Goal: Navigation & Orientation: Understand site structure

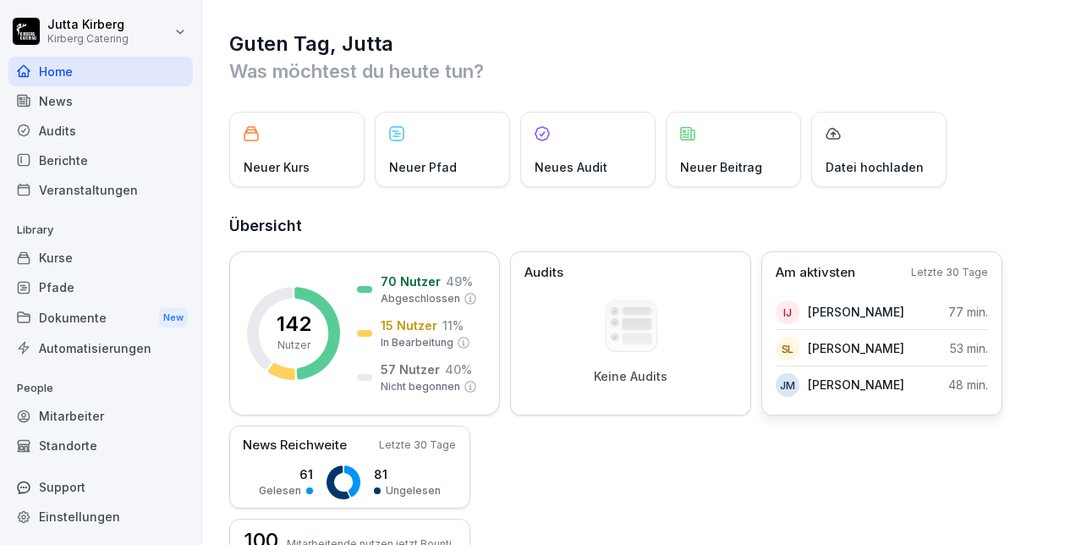
click at [837, 288] on div "Am aktivsten Letzte 30 Tage IJ [PERSON_NAME] 77 min. SL [PERSON_NAME] 53 min. J…" at bounding box center [881, 333] width 241 height 164
click at [949, 279] on p "Letzte 30 Tage" at bounding box center [949, 272] width 77 height 15
click at [81, 413] on div "Mitarbeiter" at bounding box center [100, 416] width 184 height 30
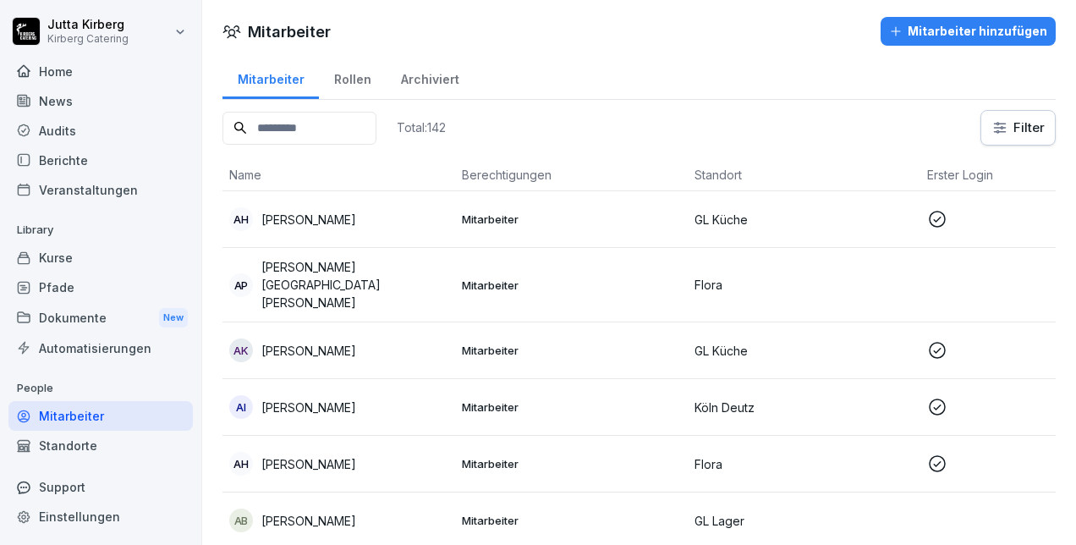
click at [75, 441] on div "Standorte" at bounding box center [100, 446] width 184 height 30
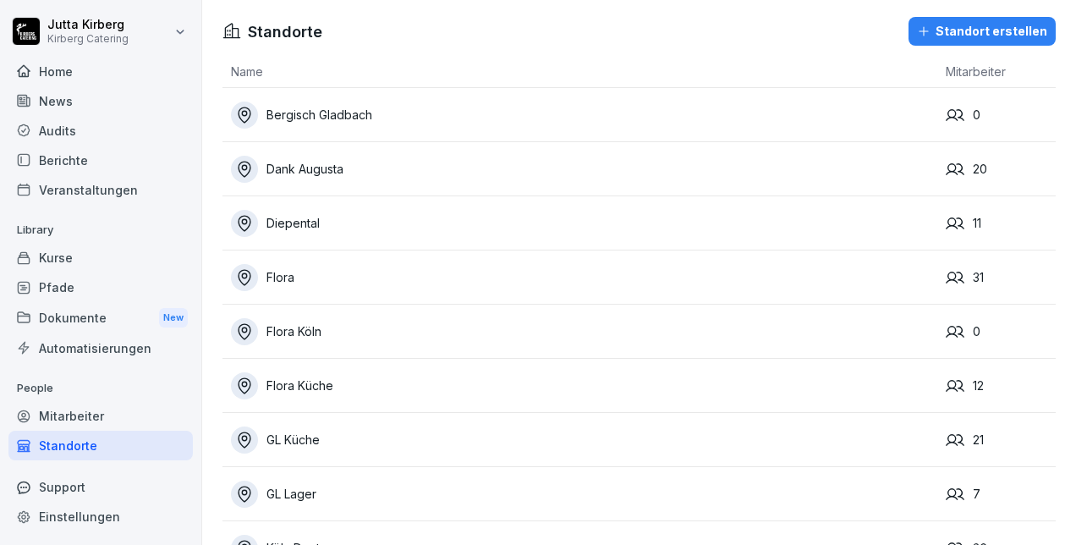
click at [69, 317] on div "Dokumente New" at bounding box center [100, 317] width 184 height 31
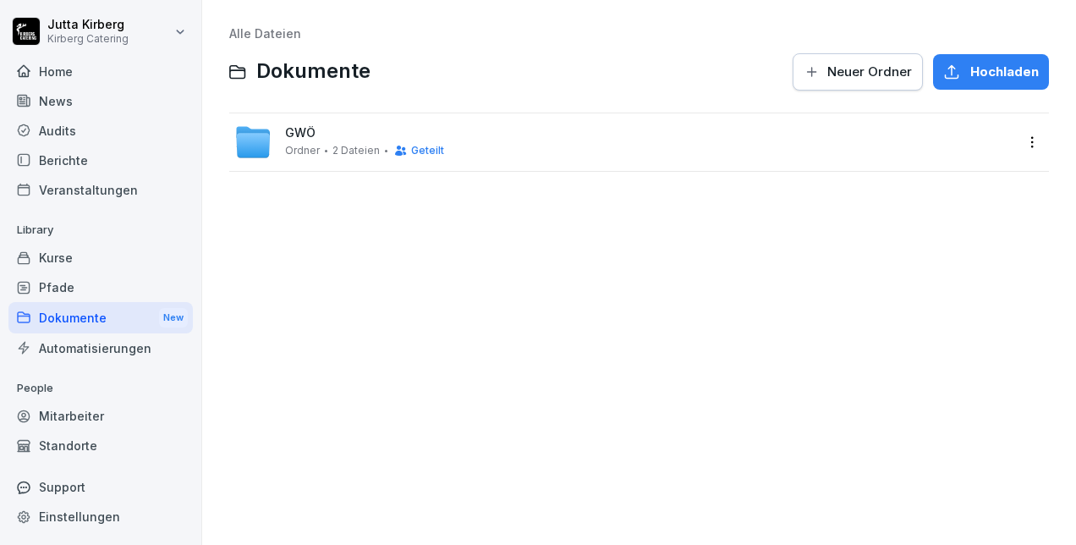
click at [56, 189] on div "Veranstaltungen" at bounding box center [100, 190] width 184 height 30
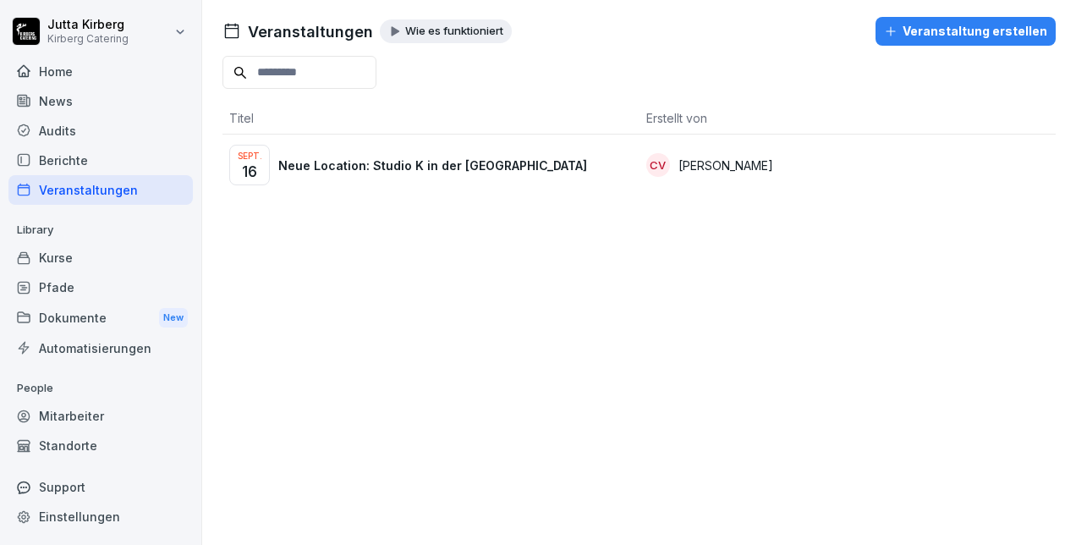
click at [52, 285] on div "Pfade" at bounding box center [100, 287] width 184 height 30
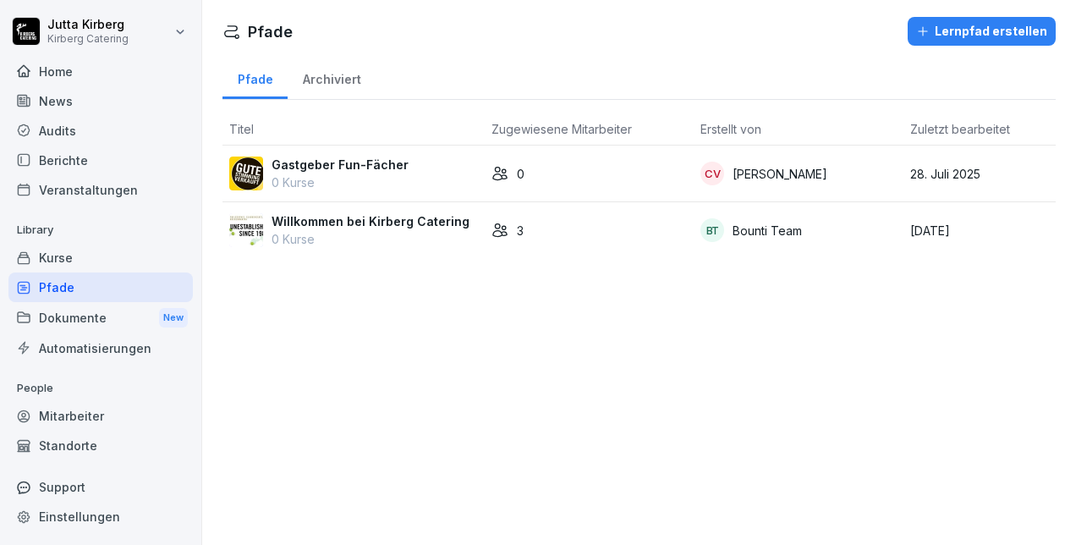
click at [74, 156] on div "Berichte" at bounding box center [100, 160] width 184 height 30
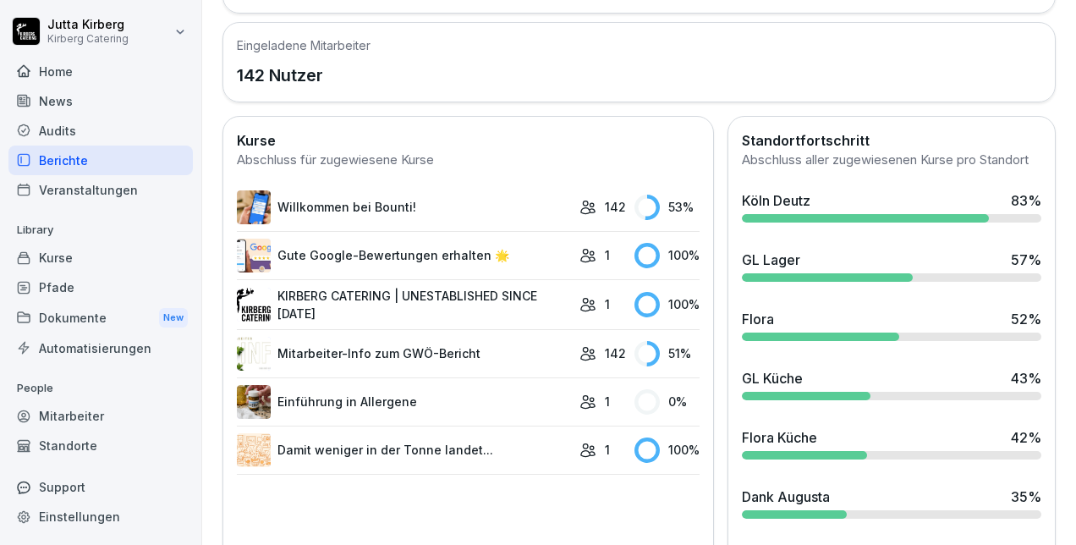
scroll to position [626, 0]
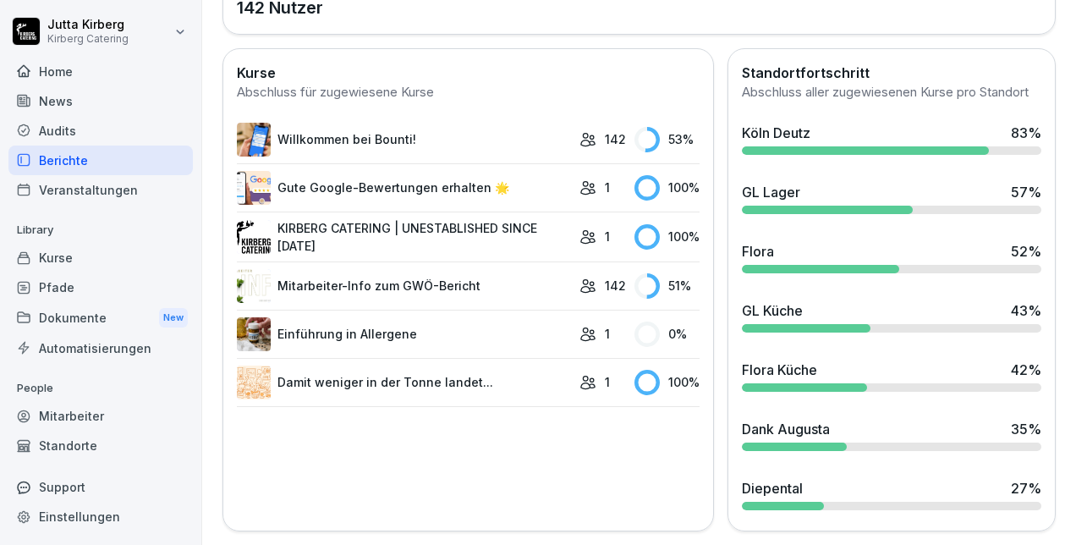
click at [60, 347] on div "Automatisierungen" at bounding box center [100, 348] width 184 height 30
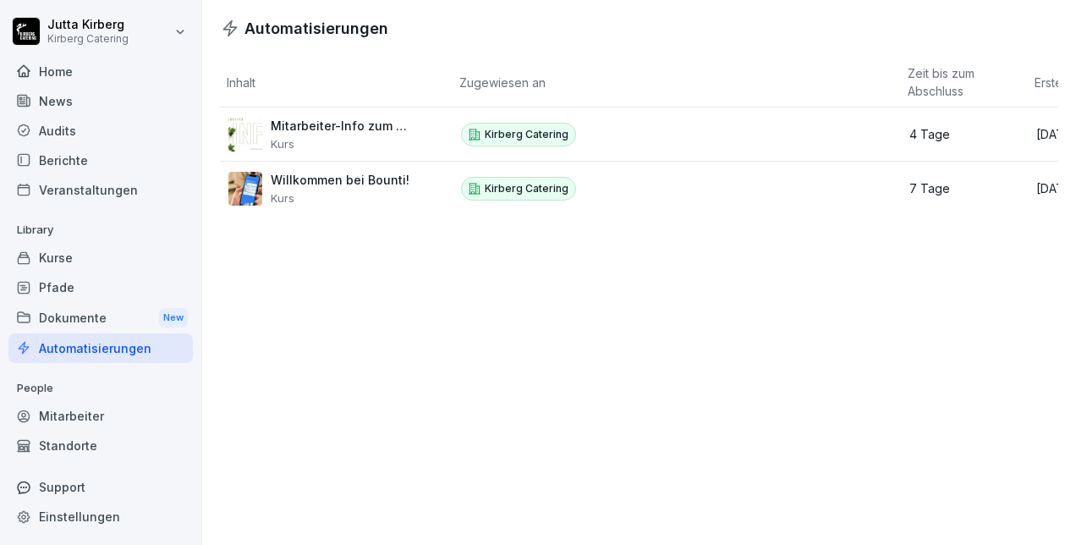
click at [60, 316] on div "Dokumente New" at bounding box center [100, 317] width 184 height 31
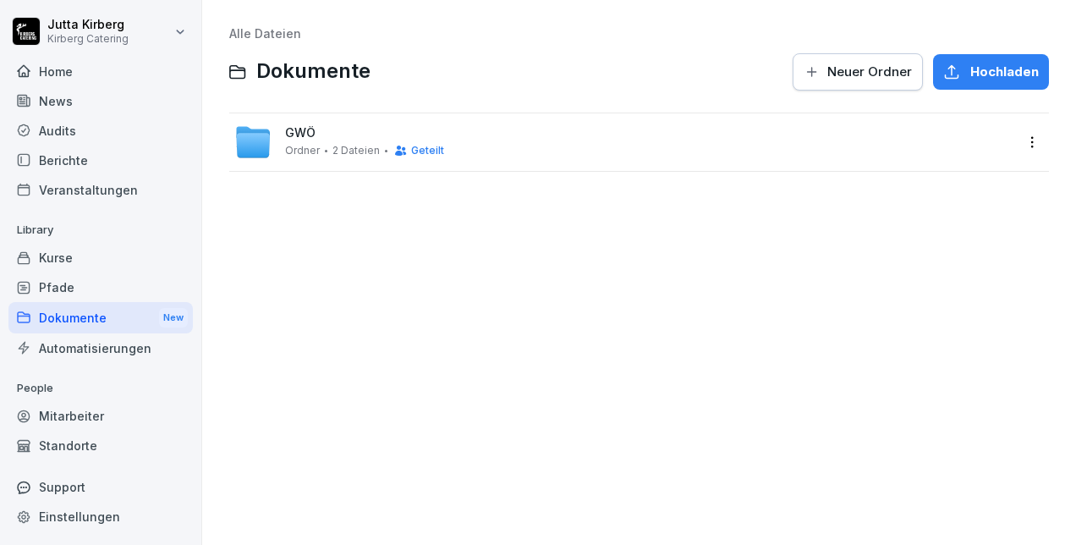
click at [53, 286] on div "Pfade" at bounding box center [100, 287] width 184 height 30
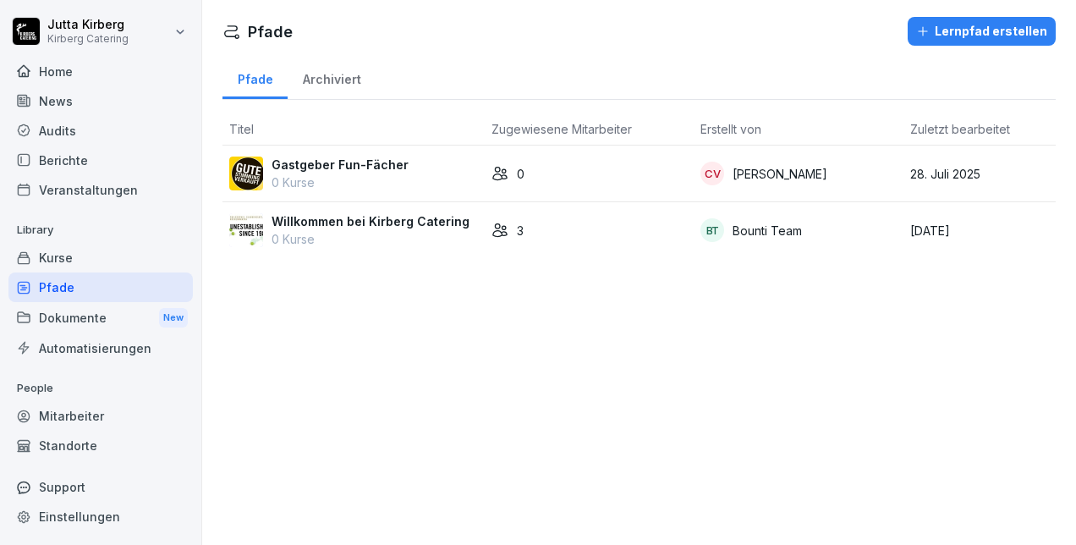
click at [54, 255] on div "Kurse" at bounding box center [100, 258] width 184 height 30
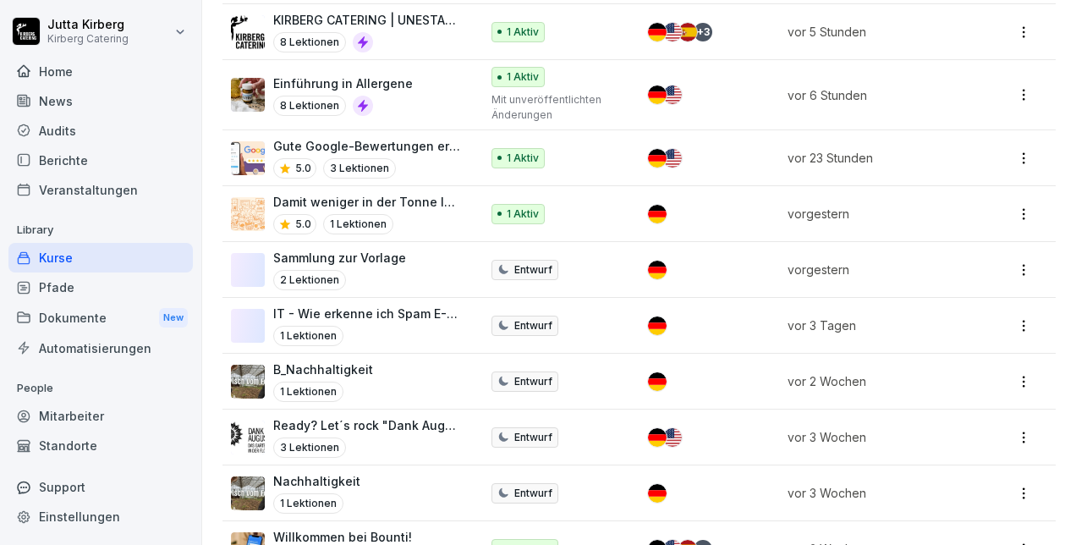
scroll to position [614, 0]
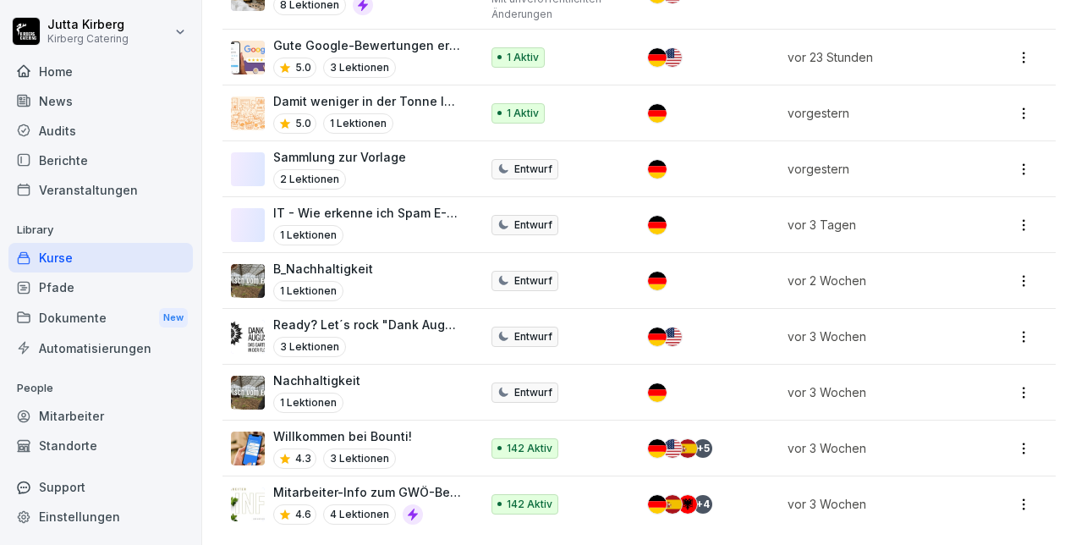
click at [53, 104] on div "News" at bounding box center [100, 101] width 184 height 30
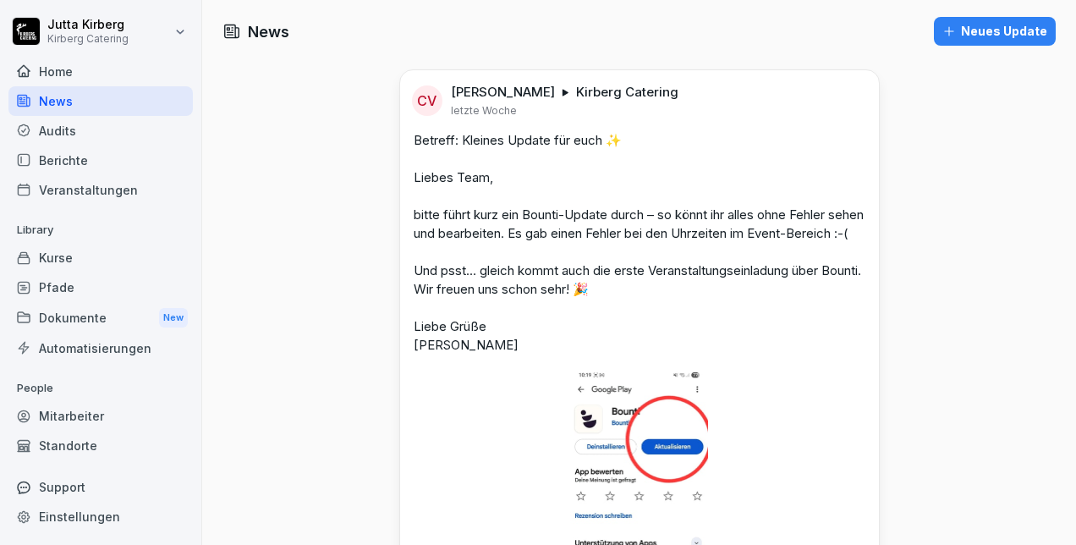
click at [63, 132] on div "Audits" at bounding box center [100, 131] width 184 height 30
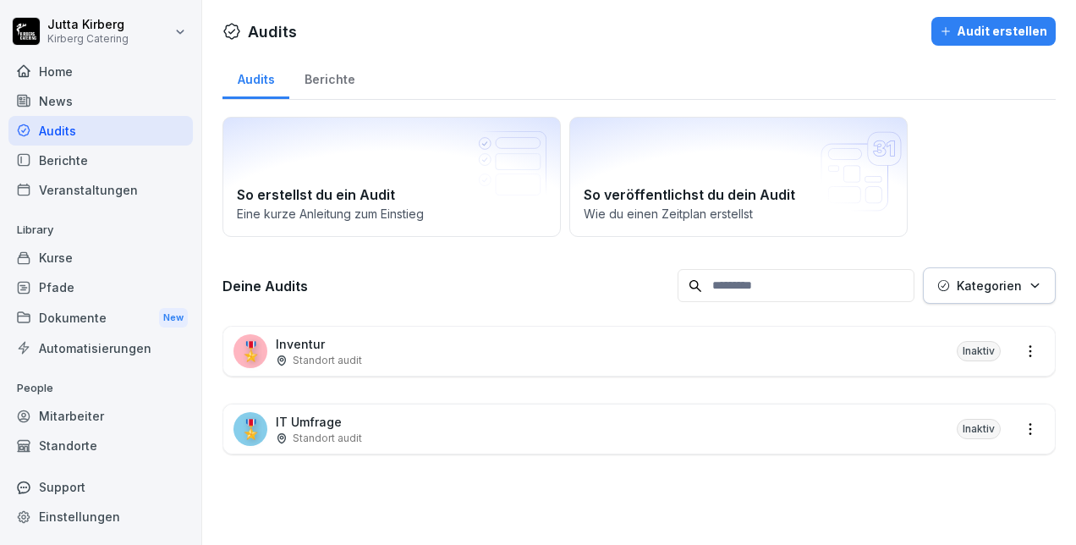
click at [75, 516] on div "Einstellungen" at bounding box center [100, 517] width 184 height 30
select select "**"
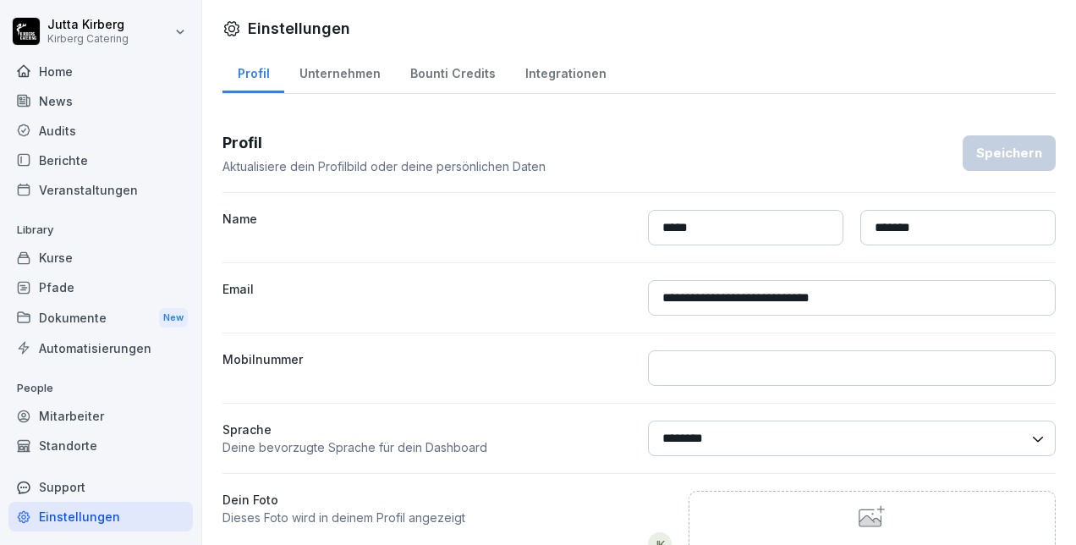
click at [68, 482] on div "Support" at bounding box center [100, 487] width 184 height 30
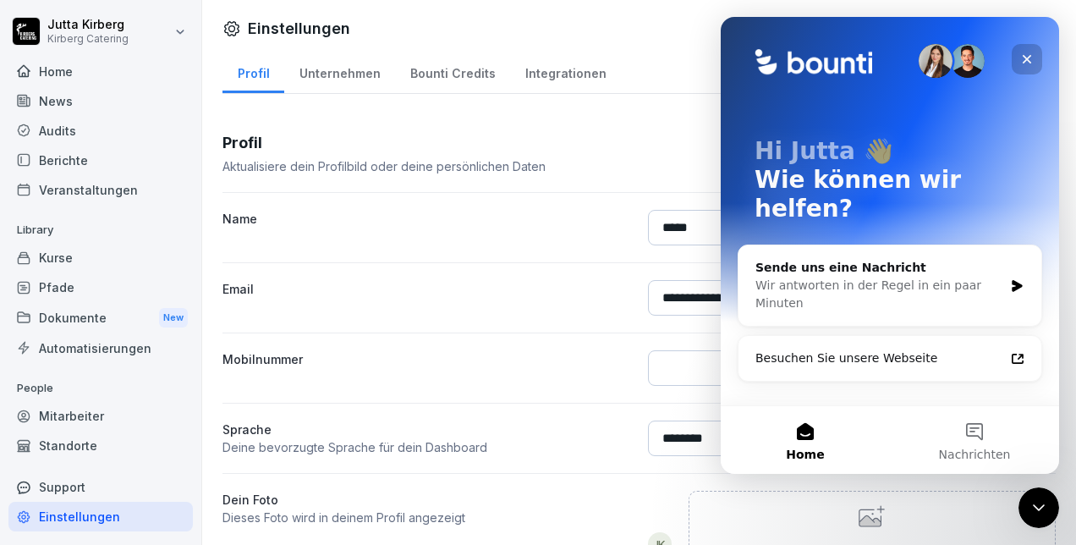
click at [1023, 61] on icon "Schließen" at bounding box center [1027, 59] width 14 height 14
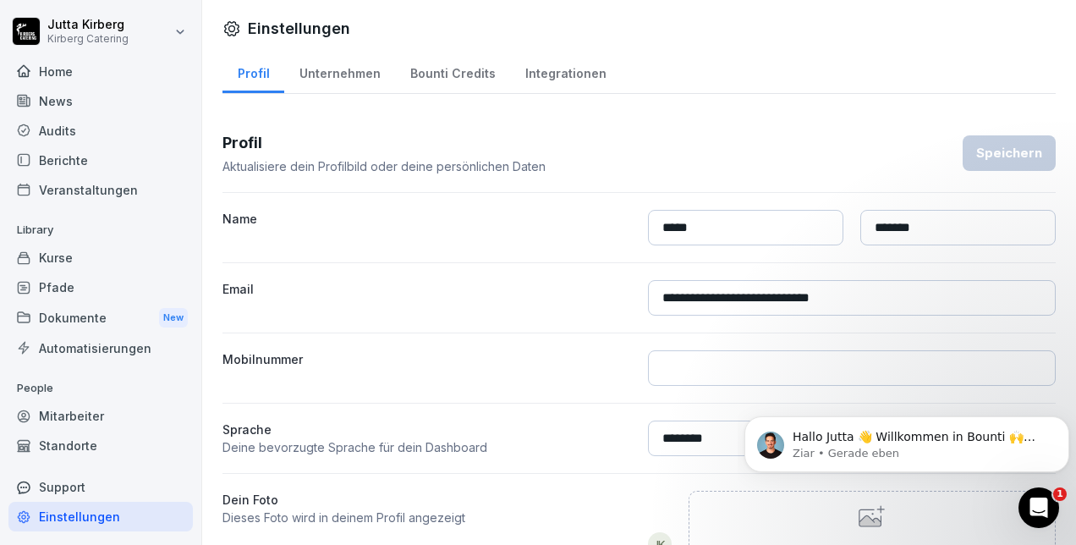
click at [61, 74] on div "Home" at bounding box center [100, 72] width 184 height 30
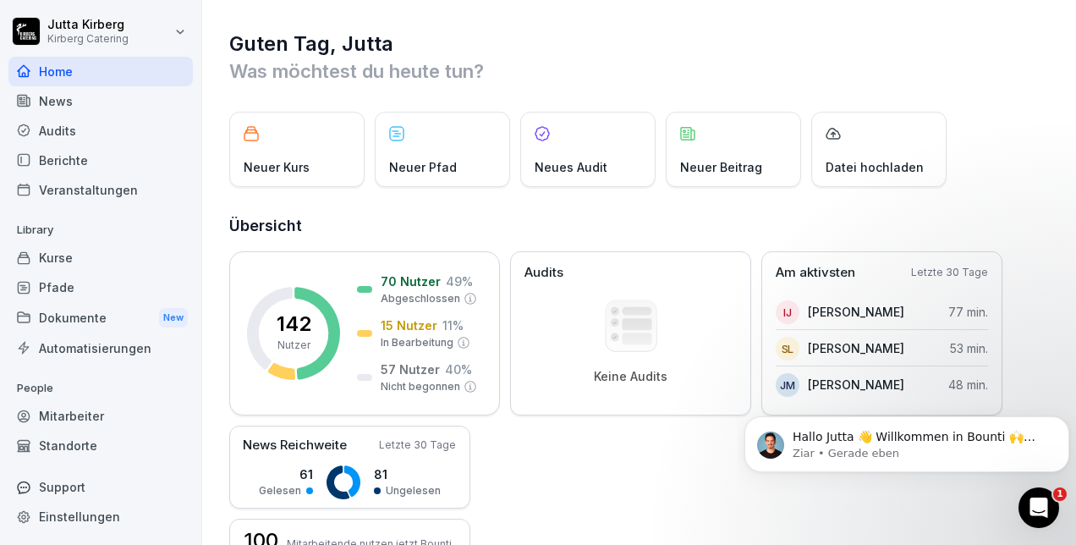
click at [719, 161] on p "Neuer Beitrag" at bounding box center [721, 167] width 82 height 18
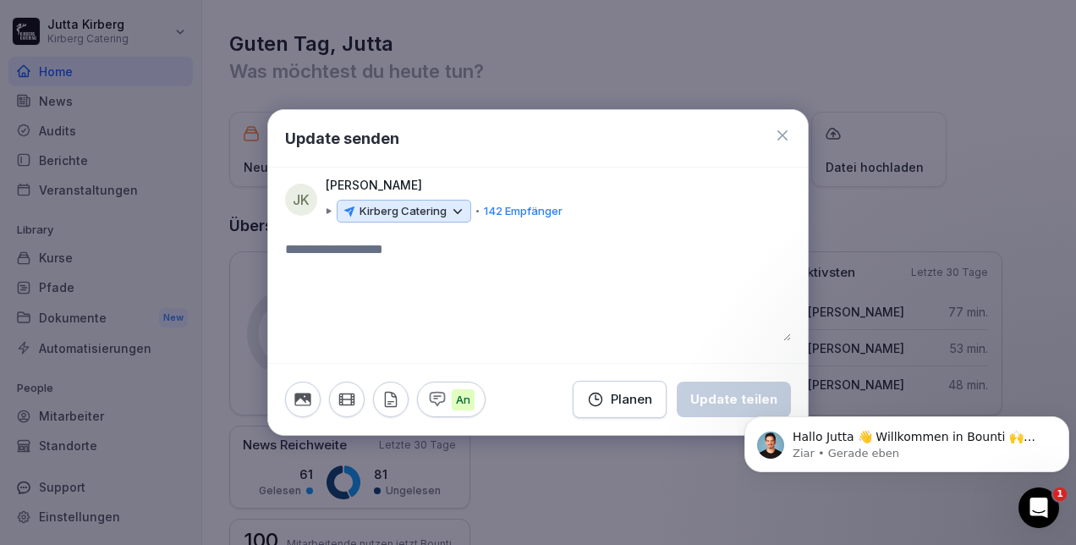
click at [782, 139] on icon at bounding box center [782, 135] width 17 height 17
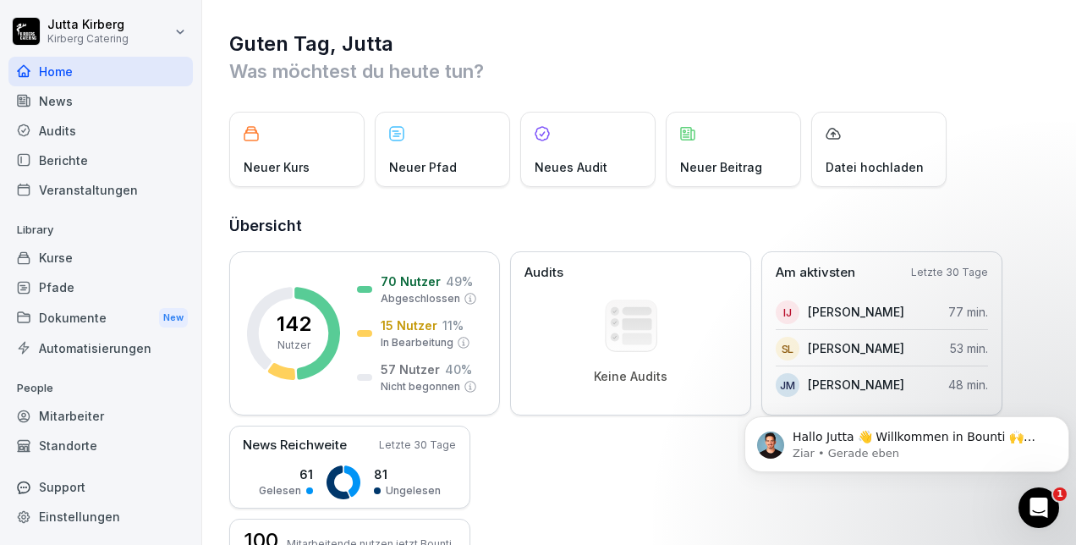
click at [612, 486] on div "142 Nutzer 70 Nutzer 49 % Abgeschlossen 15 Nutzer 11 % In Bearbeitung 57 Nutzer…" at bounding box center [639, 420] width 821 height 338
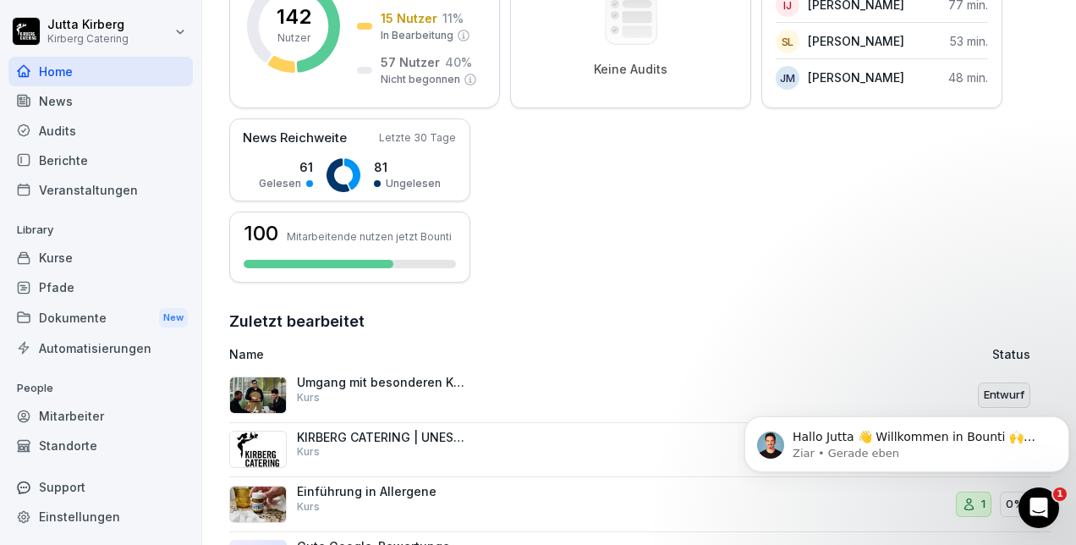
scroll to position [308, 0]
click at [1064, 421] on icon "Dismiss notification" at bounding box center [1064, 421] width 6 height 6
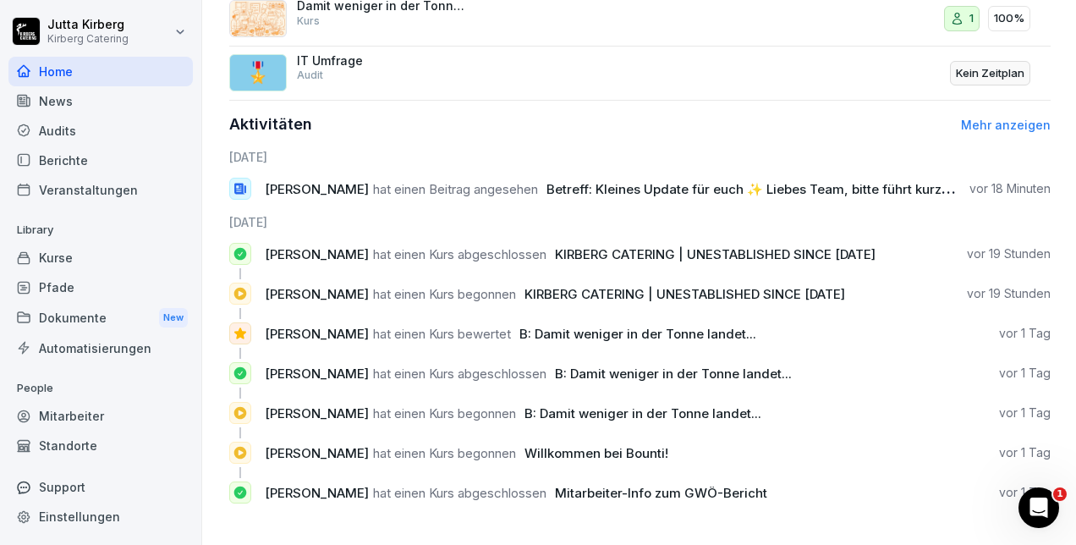
scroll to position [915, 0]
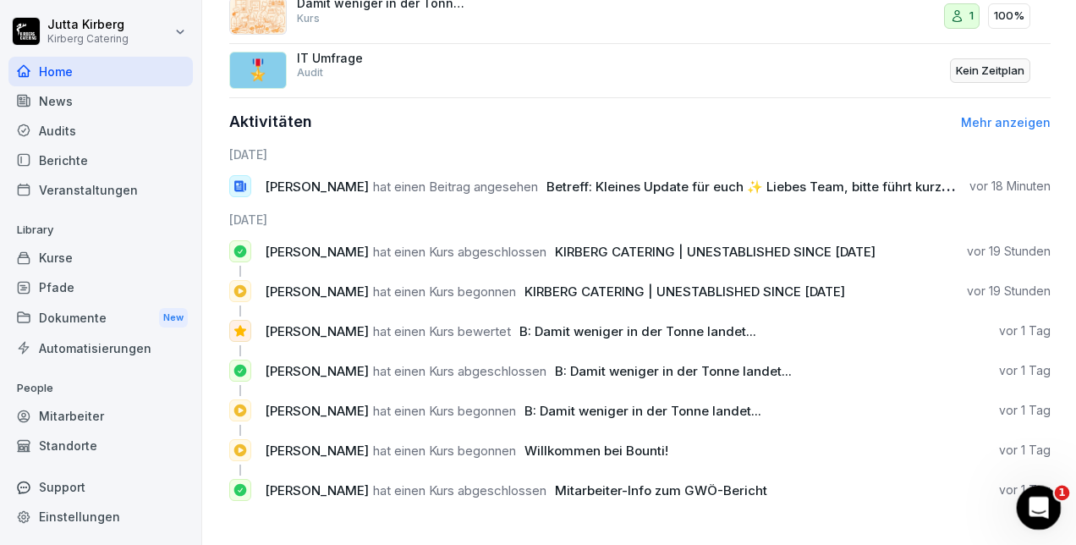
click at [1065, 491] on body "[PERSON_NAME] Kirberg Catering Home News Audits Berichte Veranstaltungen Librar…" at bounding box center [538, 272] width 1076 height 545
click at [1062, 490] on body "[PERSON_NAME] Kirberg Catering Home News Audits Berichte Veranstaltungen Librar…" at bounding box center [538, 272] width 1076 height 545
click at [1040, 494] on div "Intercom-Nachrichtendienst öffnen" at bounding box center [1036, 505] width 56 height 56
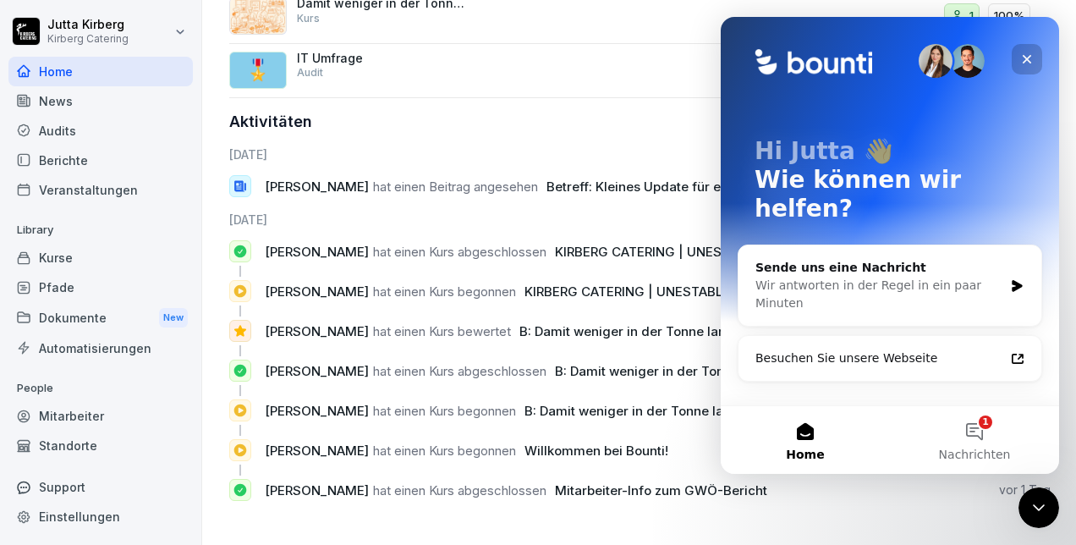
click at [1028, 60] on icon "Schließen" at bounding box center [1027, 59] width 9 height 9
